Goal: Find specific page/section: Find specific page/section

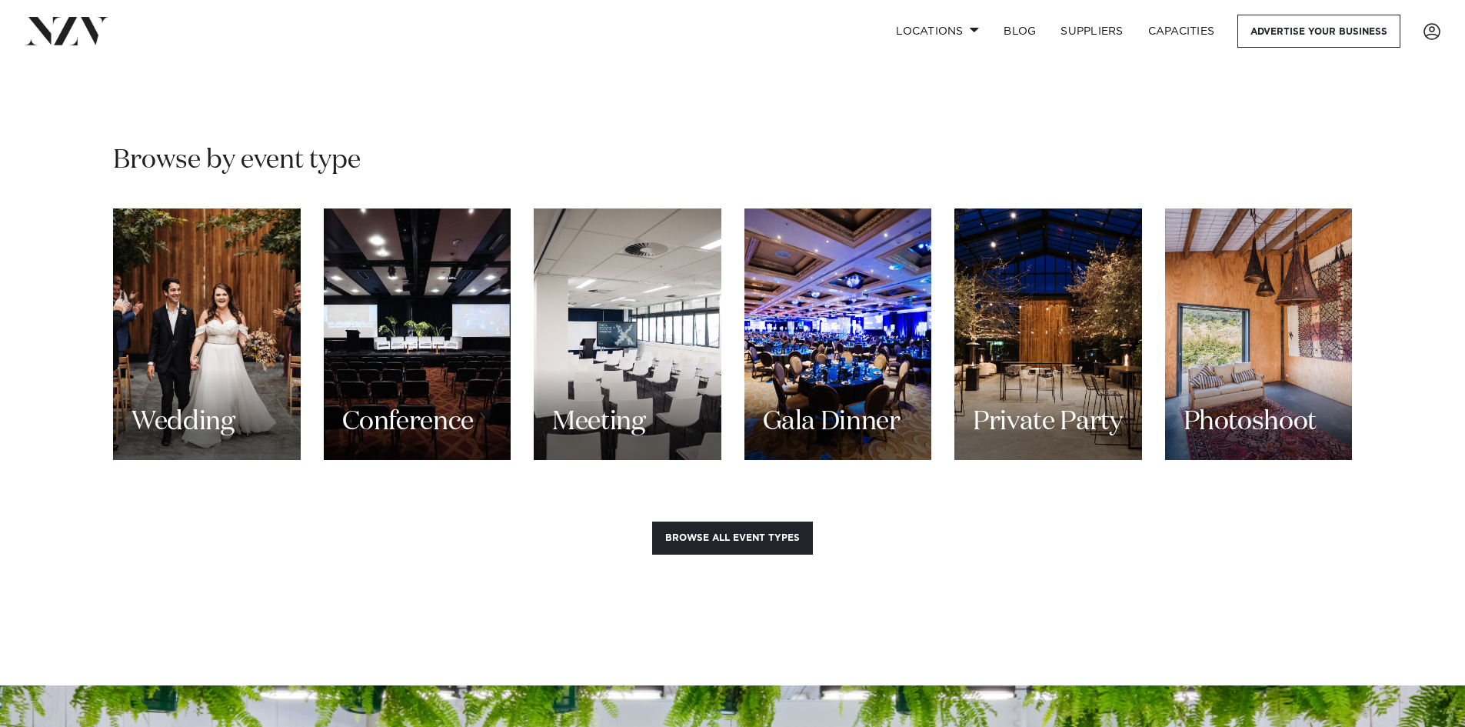
scroll to position [1384, 0]
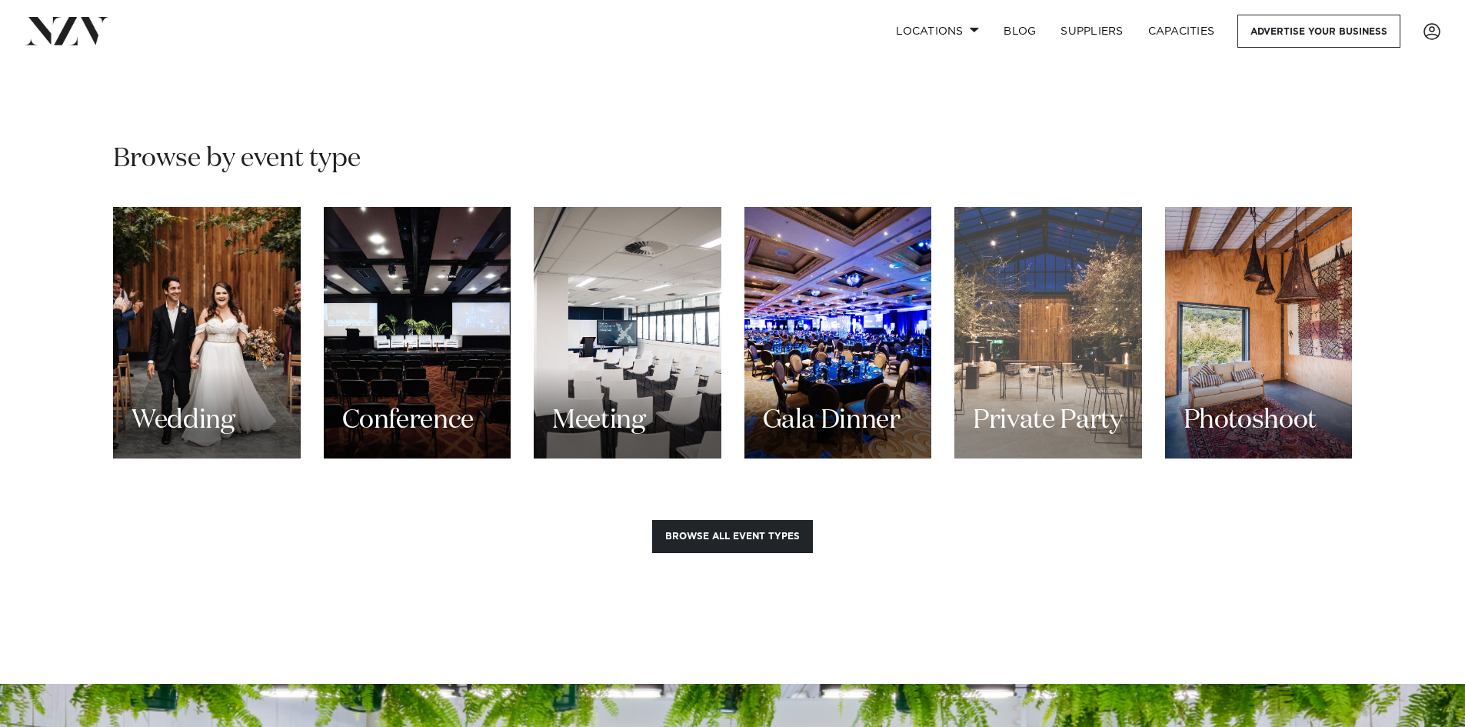
click at [1023, 269] on div "Private Party" at bounding box center [1048, 332] width 188 height 251
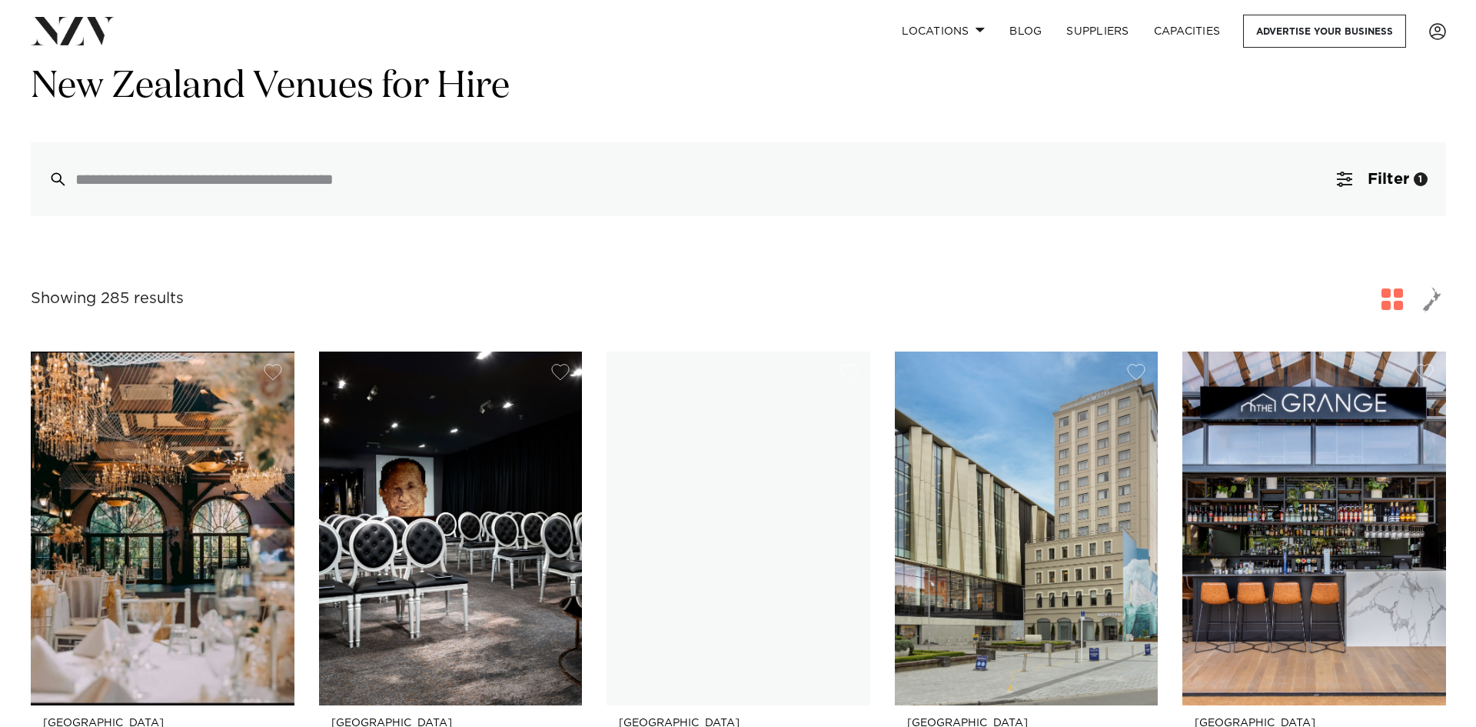
scroll to position [154, 0]
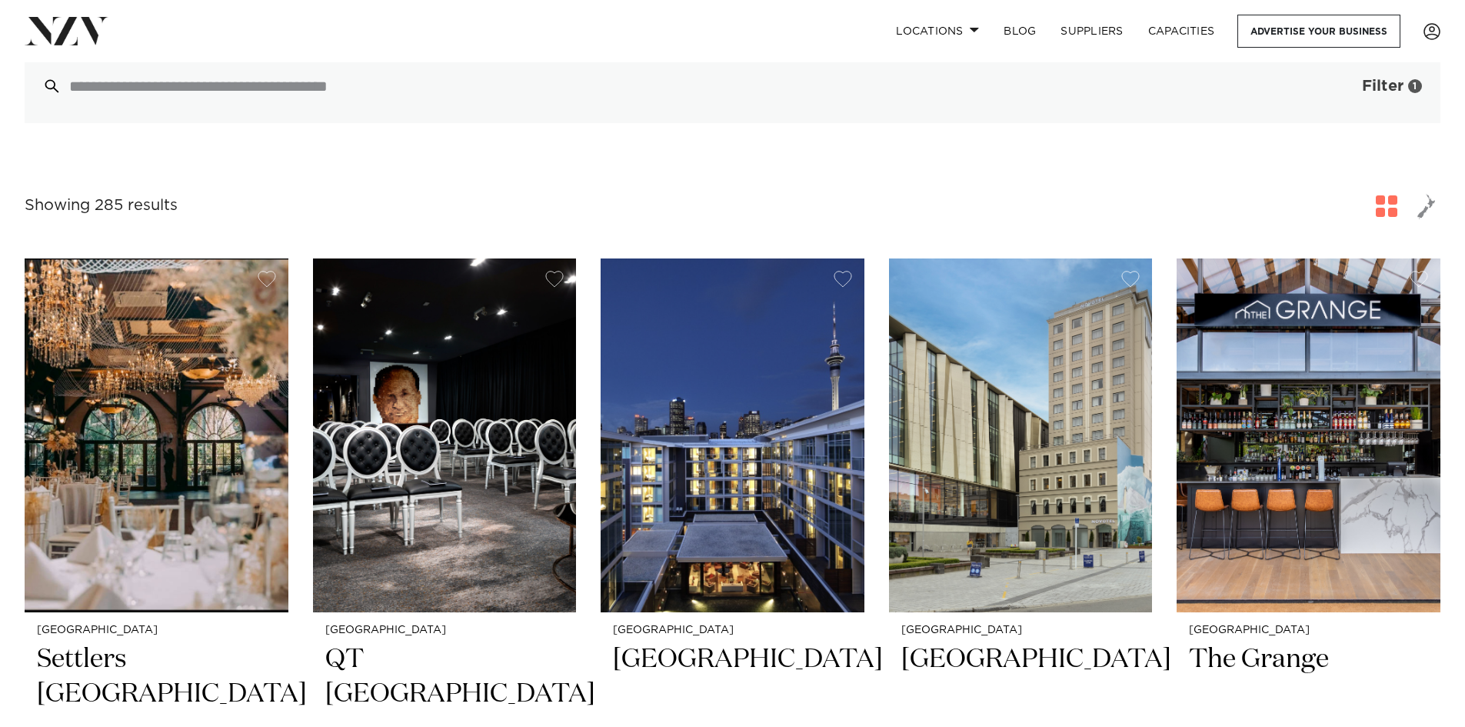
click at [1345, 88] on button "Filter 1" at bounding box center [1376, 86] width 128 height 74
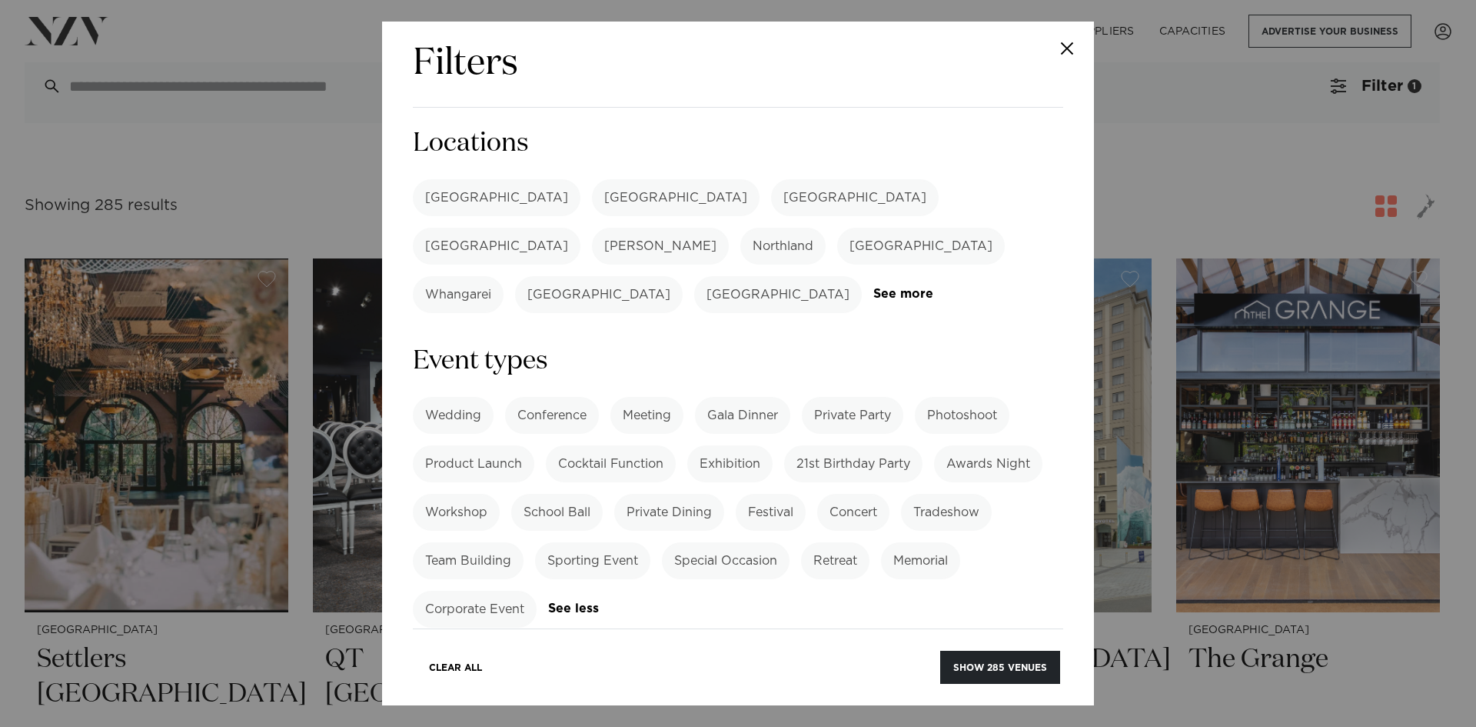
click at [459, 190] on label "[GEOGRAPHIC_DATA]" at bounding box center [497, 197] width 168 height 37
click at [996, 662] on button "Show 110 venues" at bounding box center [1001, 666] width 117 height 33
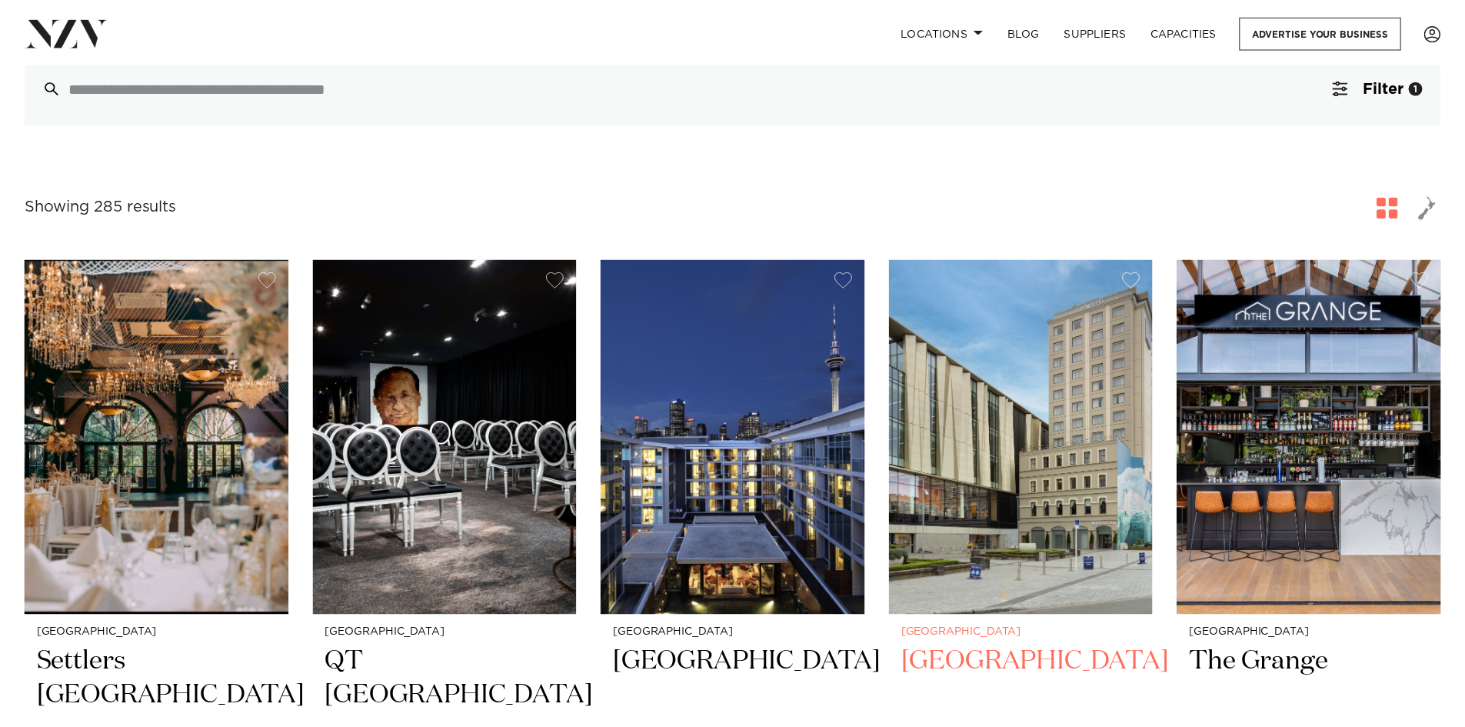
scroll to position [141, 0]
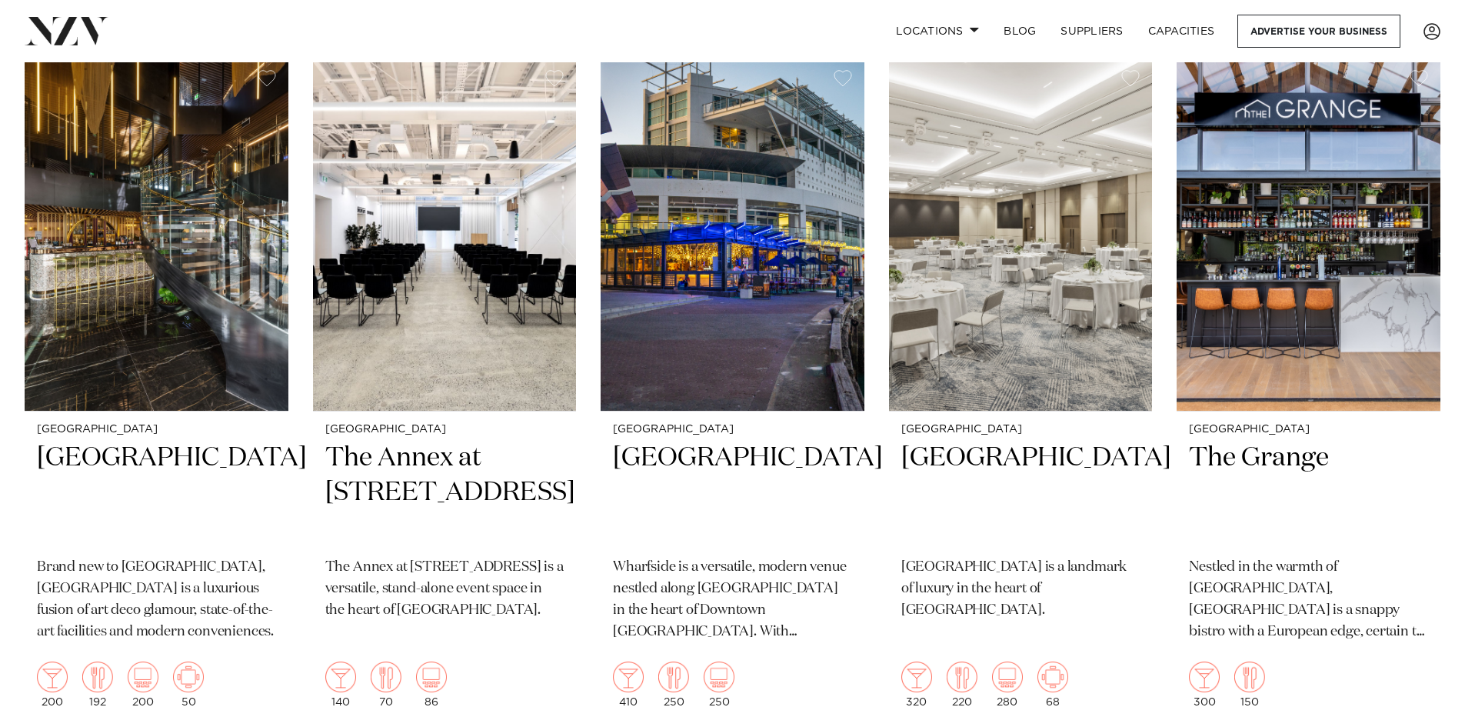
scroll to position [1076, 0]
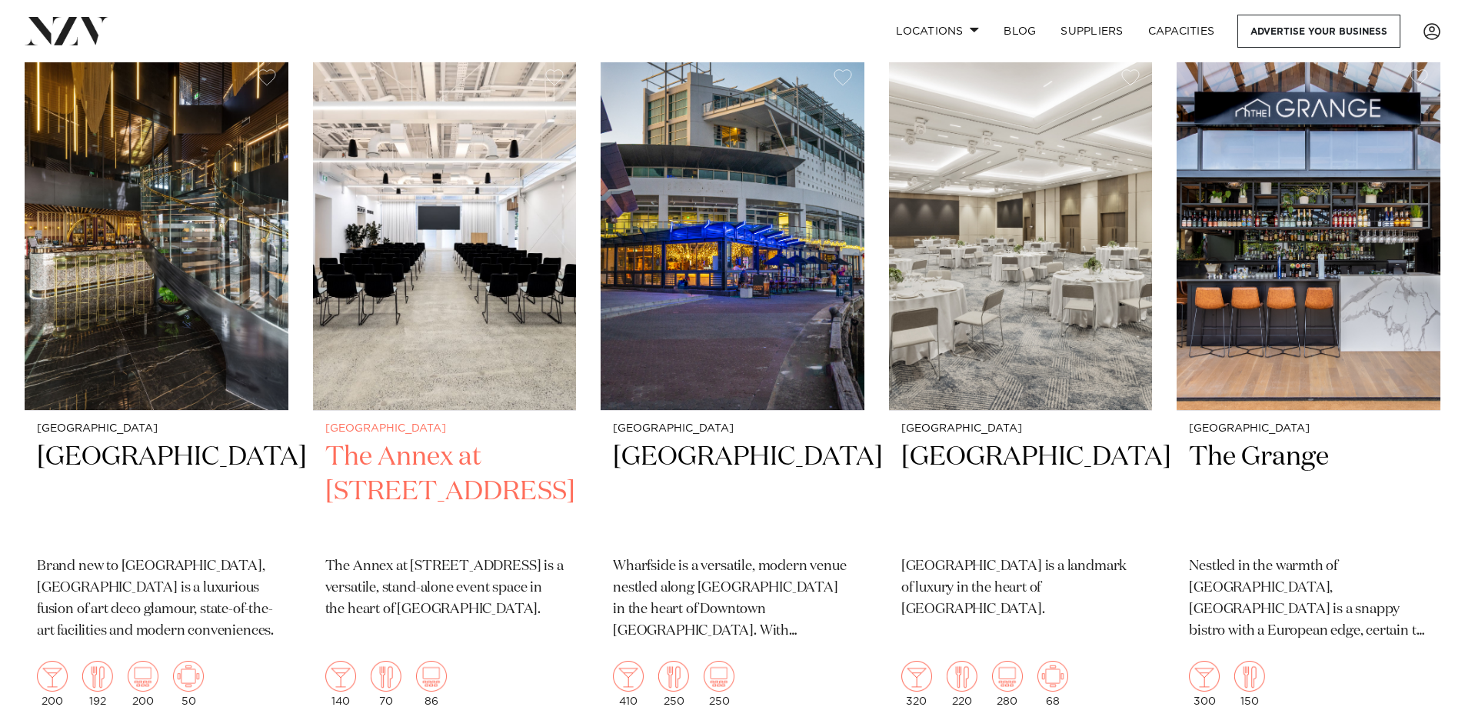
click at [397, 440] on h2 "The Annex at [STREET_ADDRESS]" at bounding box center [444, 492] width 239 height 104
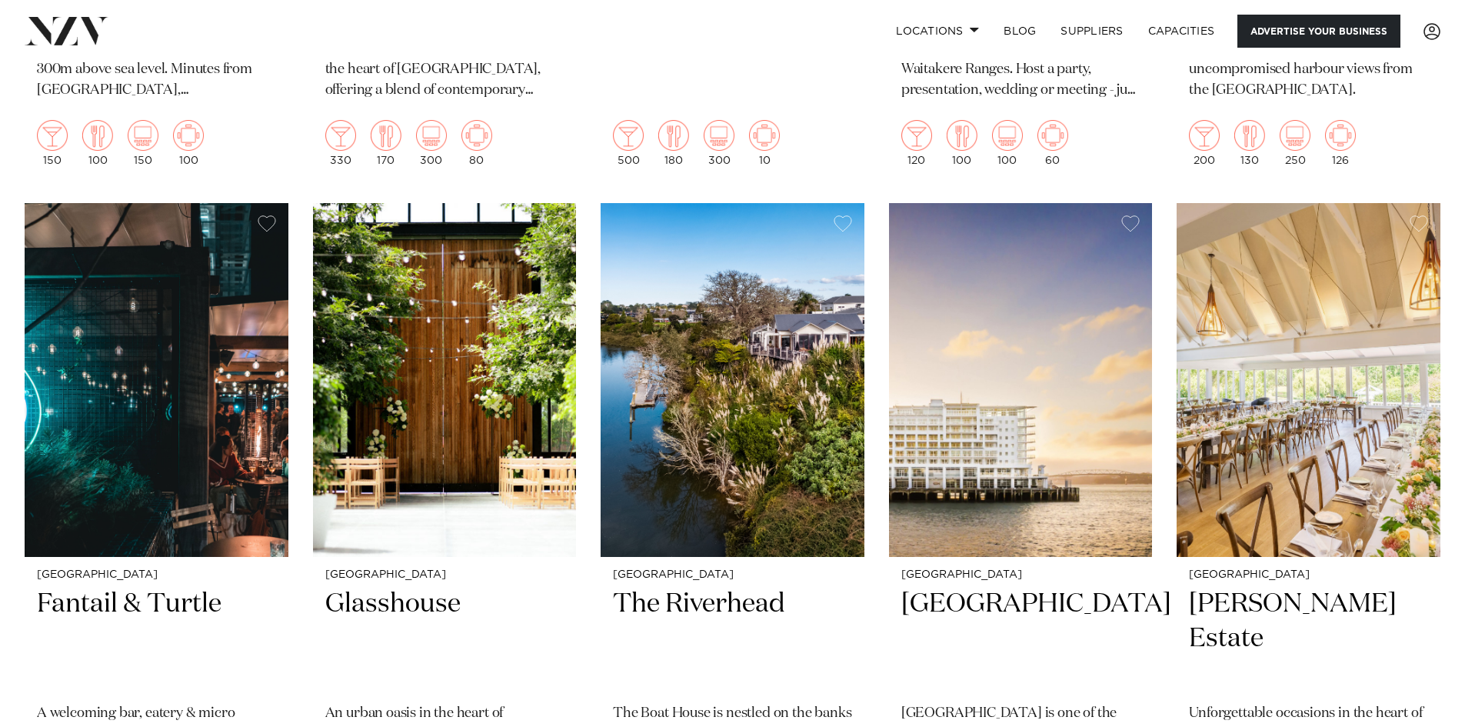
scroll to position [2995, 0]
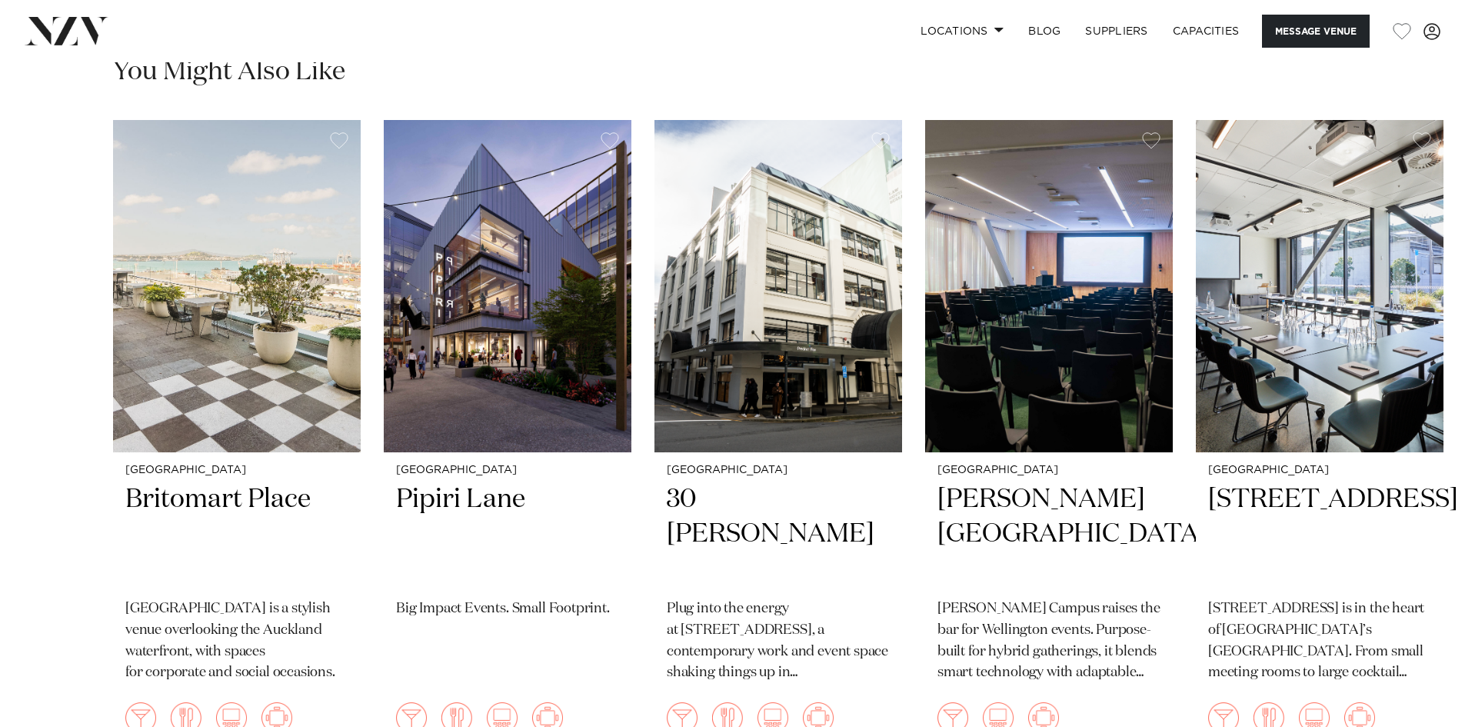
scroll to position [2999, 0]
